Goal: Task Accomplishment & Management: Complete application form

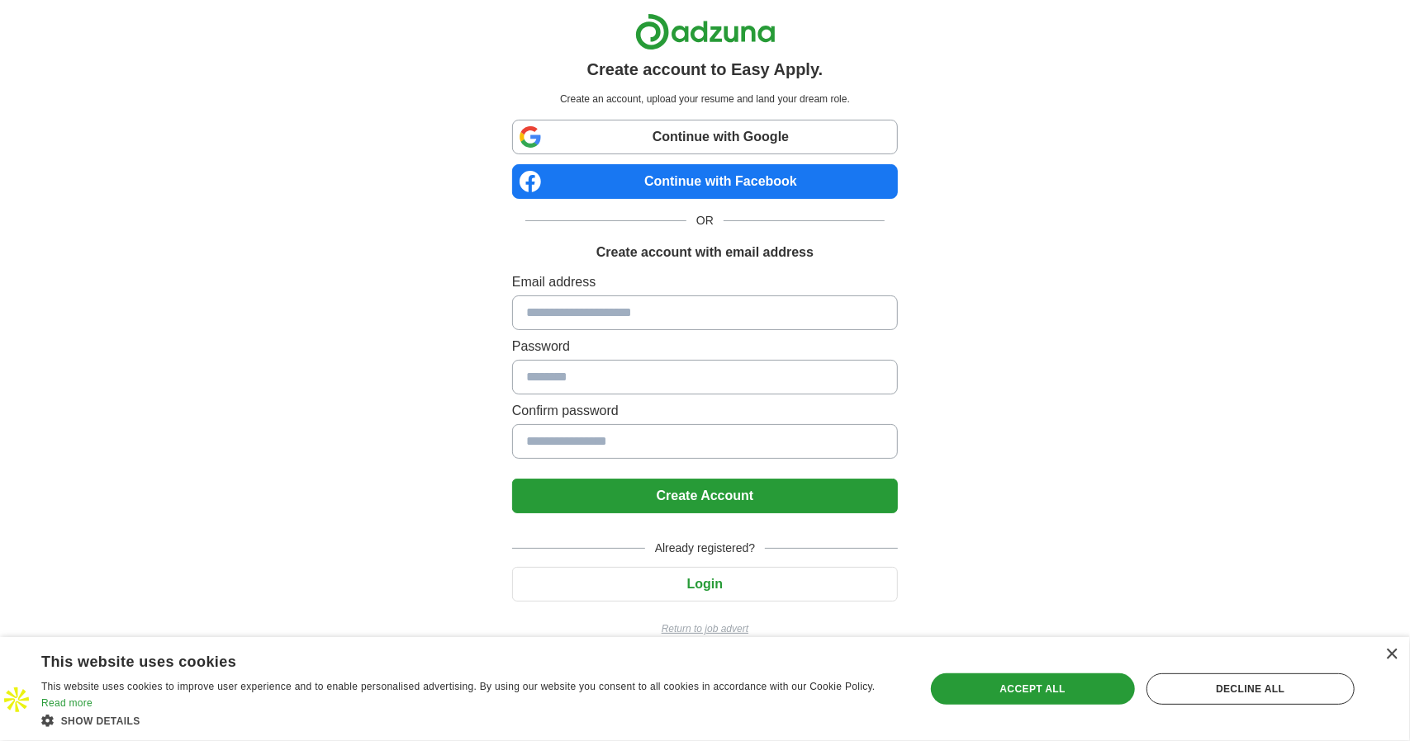
click at [585, 402] on label "Confirm password" at bounding box center [705, 411] width 386 height 20
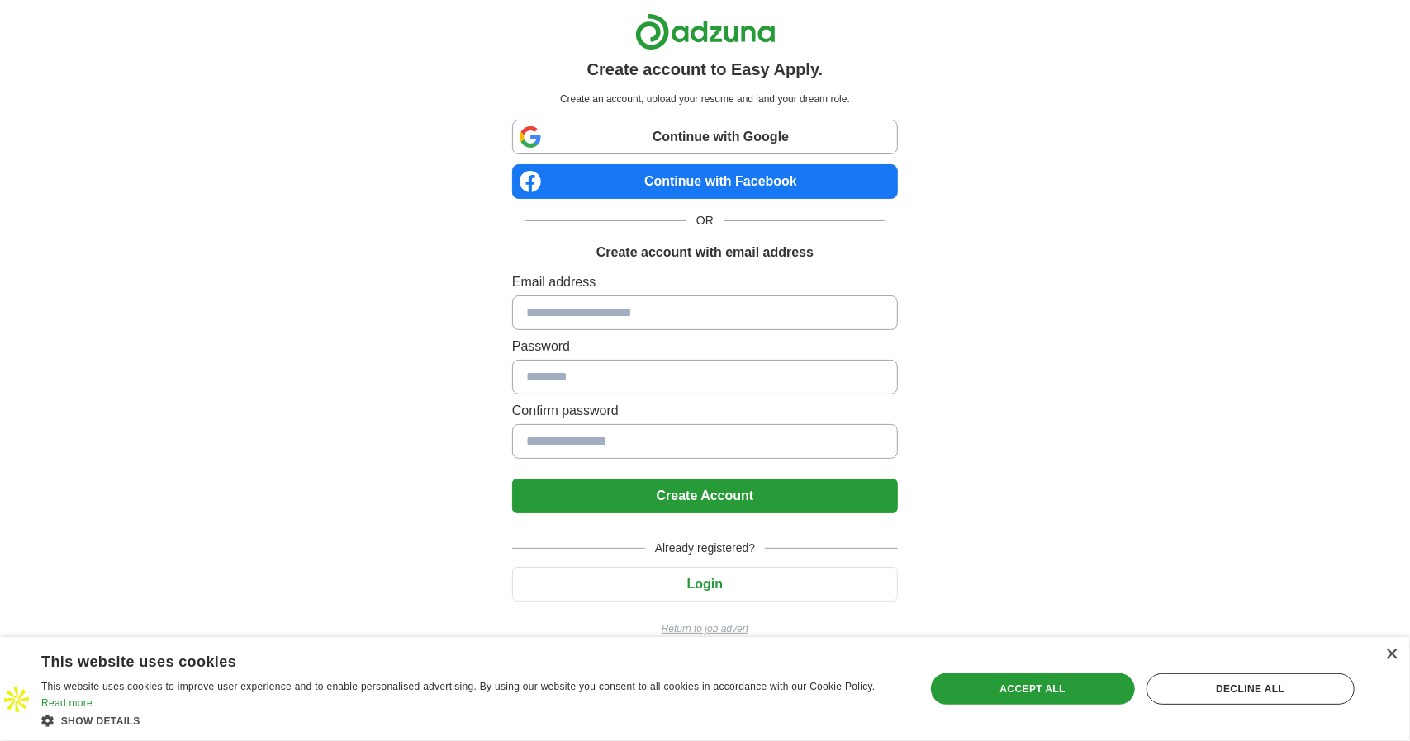
click at [585, 402] on label "Confirm password" at bounding box center [705, 411] width 386 height 20
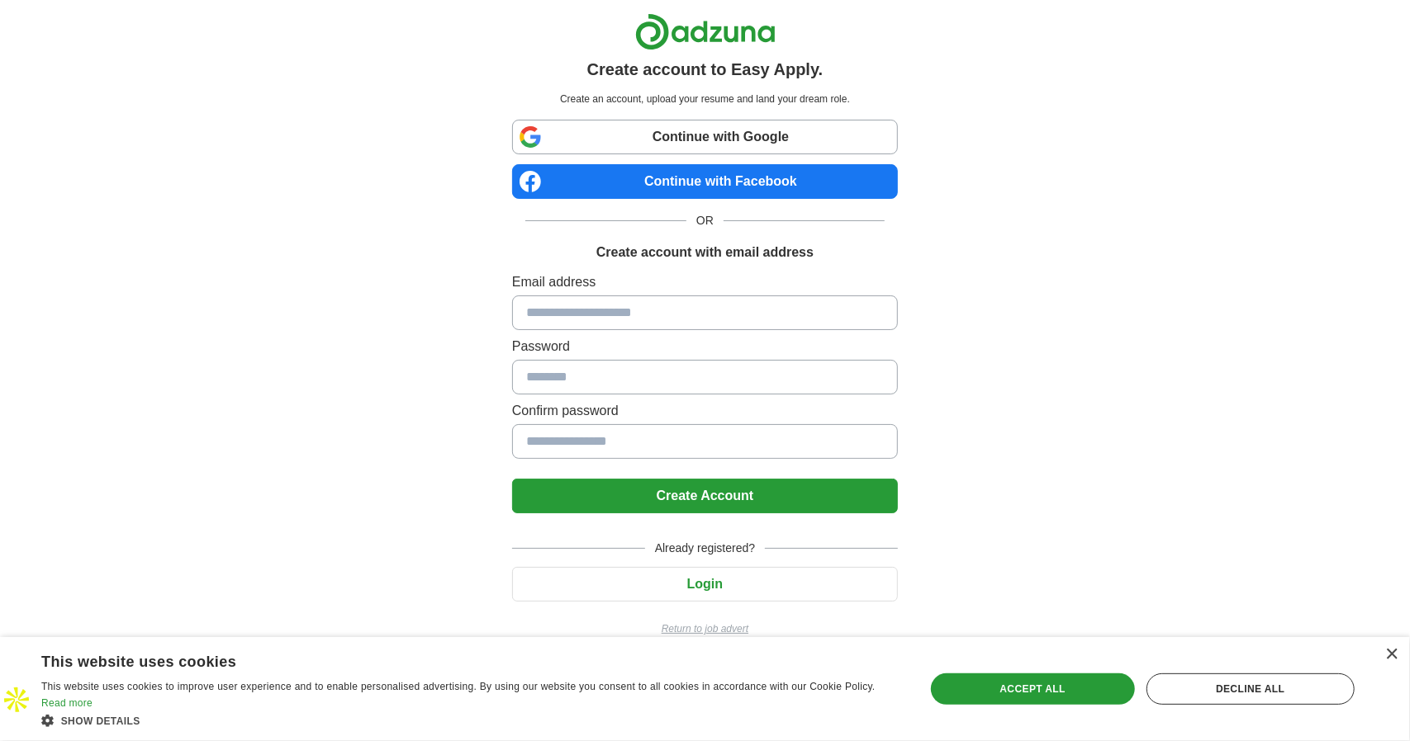
click at [585, 402] on label "Confirm password" at bounding box center [705, 411] width 386 height 20
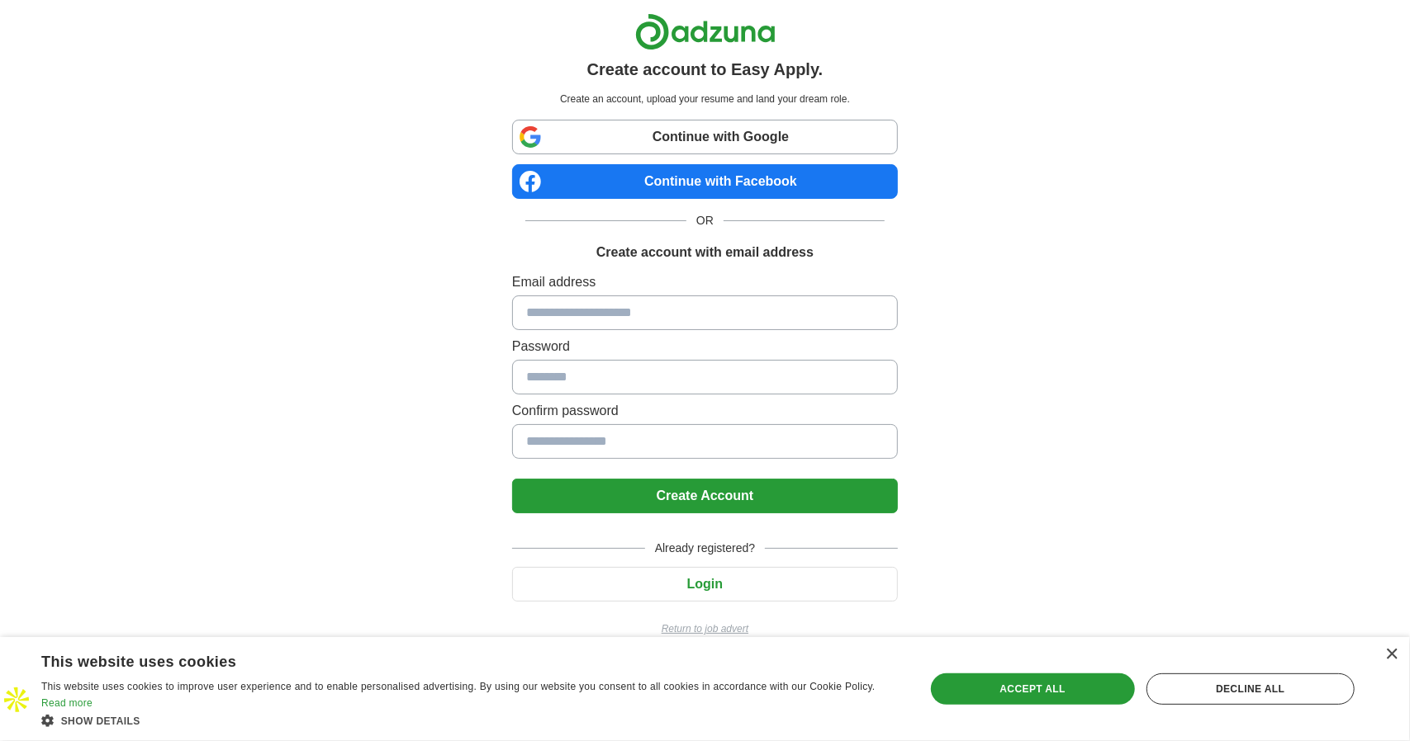
click at [585, 402] on label "Confirm password" at bounding box center [705, 411] width 386 height 20
click at [817, 168] on link "Continue with Facebook" at bounding box center [705, 181] width 386 height 35
